Goal: Task Accomplishment & Management: Complete application form

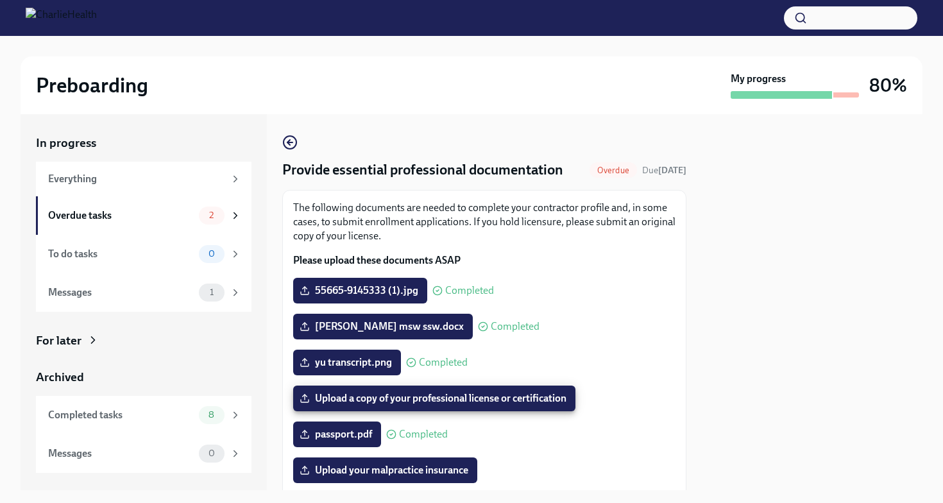
scroll to position [236, 0]
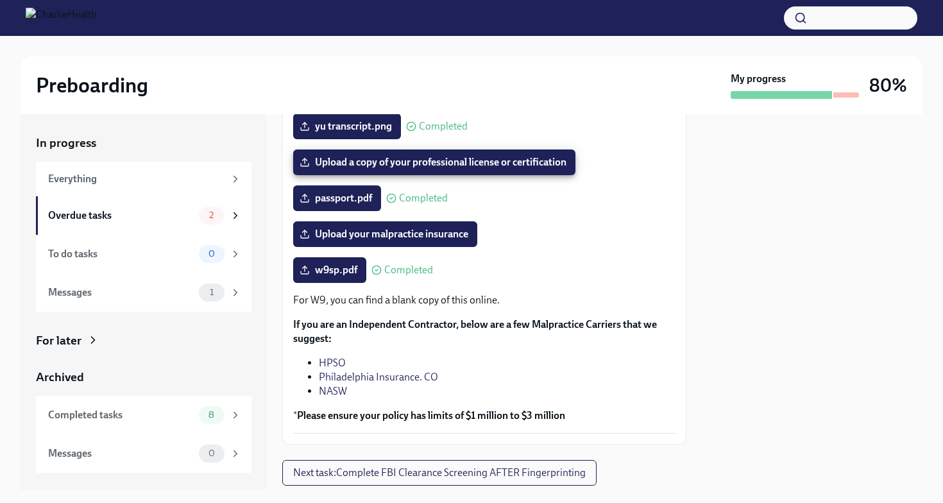
click at [553, 119] on div "yu transcript.png Completed" at bounding box center [484, 127] width 383 height 26
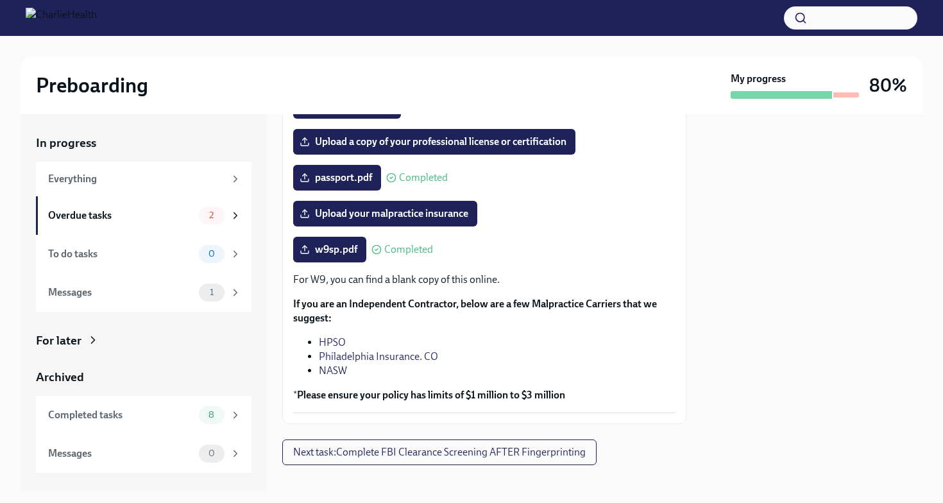
scroll to position [273, 0]
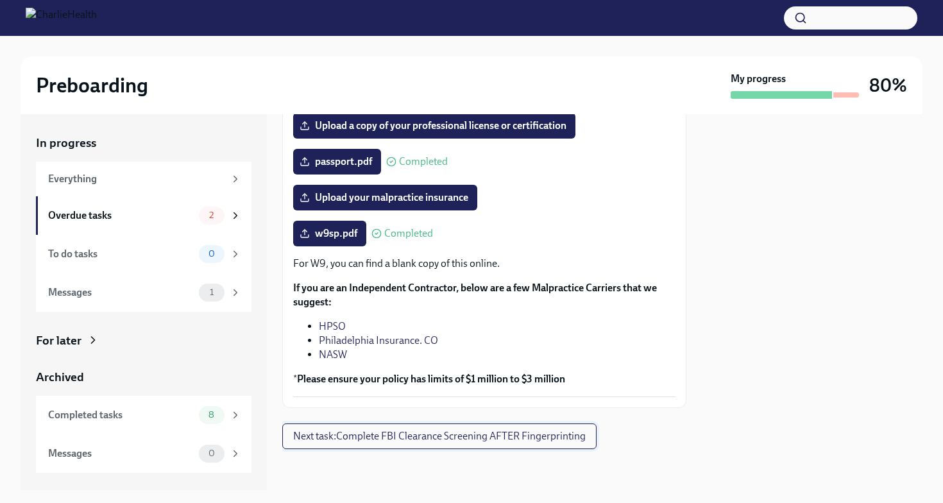
click at [522, 439] on span "Next task : Complete FBI Clearance Screening AFTER Fingerprinting" at bounding box center [439, 436] width 293 height 13
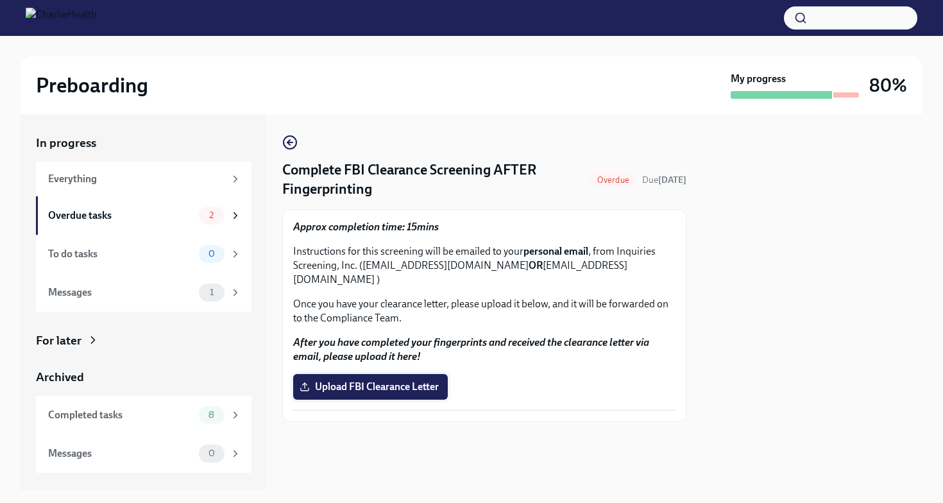
click at [393, 381] on span "Upload FBI Clearance Letter" at bounding box center [370, 387] width 137 height 13
click at [0, 0] on input "Upload FBI Clearance Letter" at bounding box center [0, 0] width 0 height 0
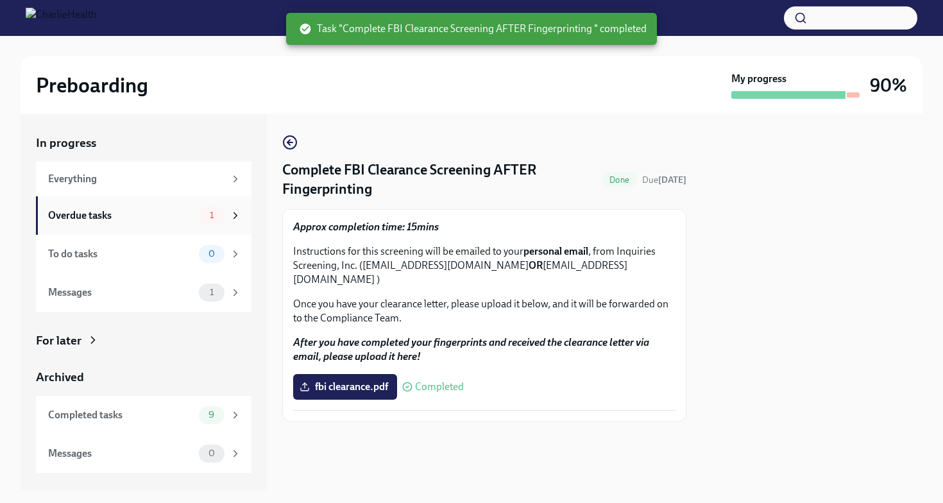
click at [218, 221] on div "1" at bounding box center [212, 216] width 26 height 18
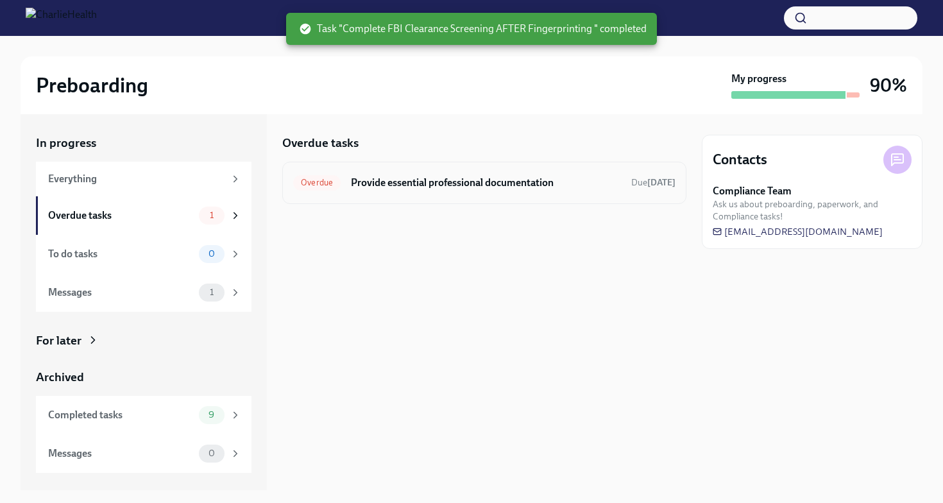
click at [473, 176] on h6 "Provide essential professional documentation" at bounding box center [486, 183] width 270 height 14
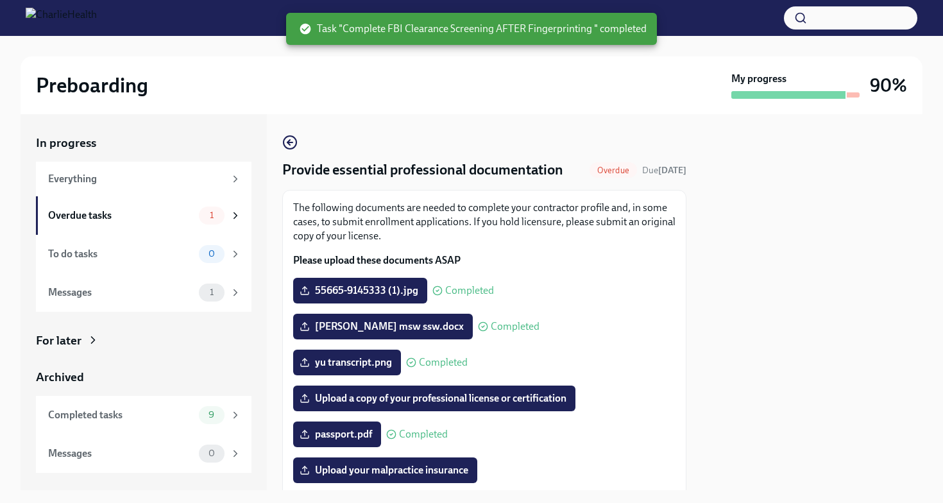
click at [678, 361] on div "The following documents are needed to complete your contractor profile and, in …" at bounding box center [484, 435] width 404 height 491
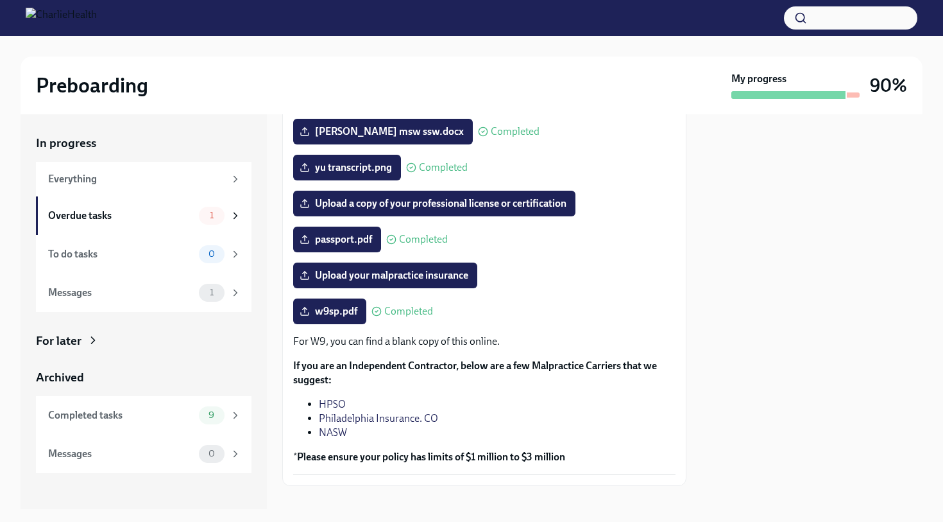
scroll to position [213, 0]
